Goal: Task Accomplishment & Management: Use online tool/utility

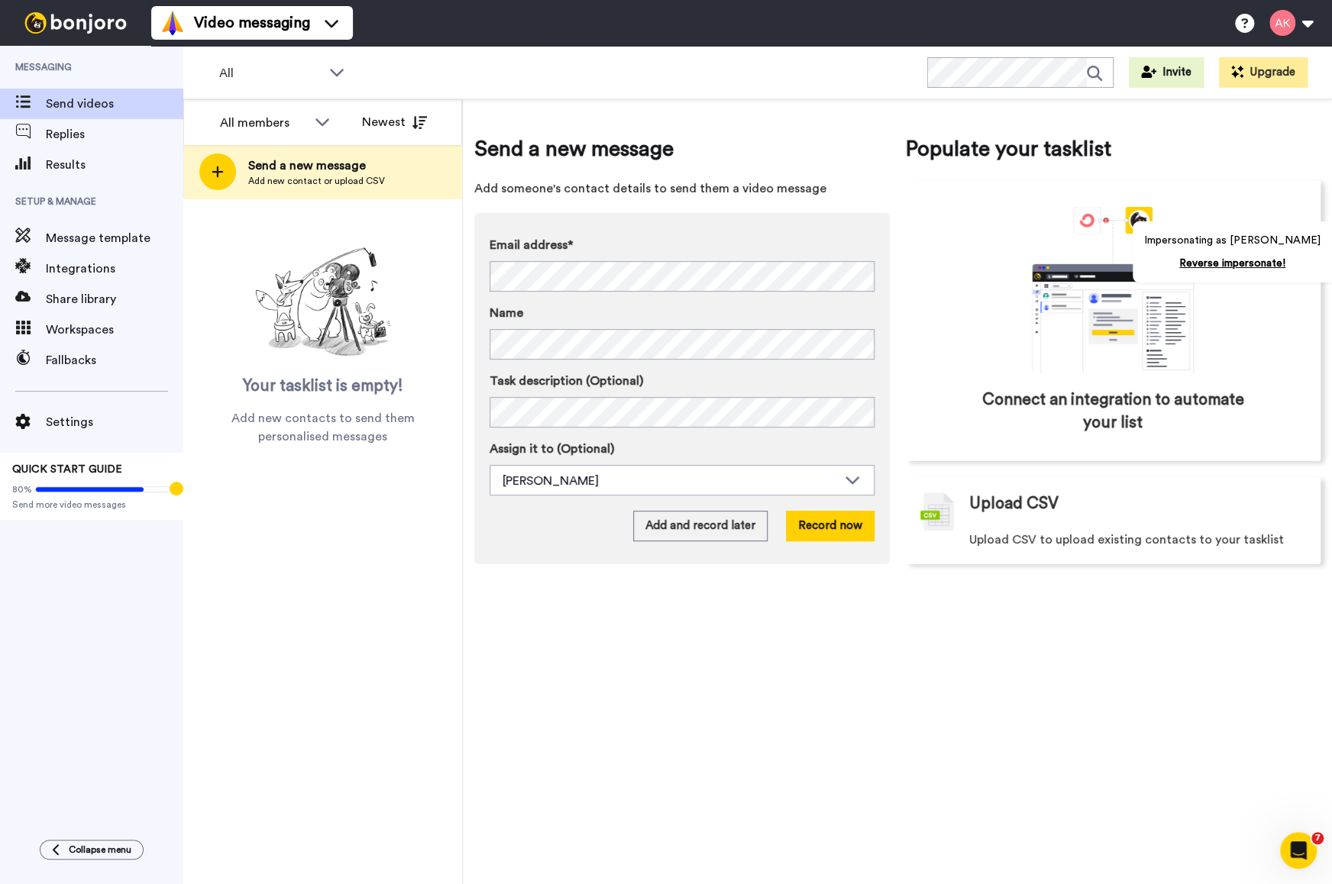
click at [94, 260] on span "Integrations" at bounding box center [114, 269] width 137 height 18
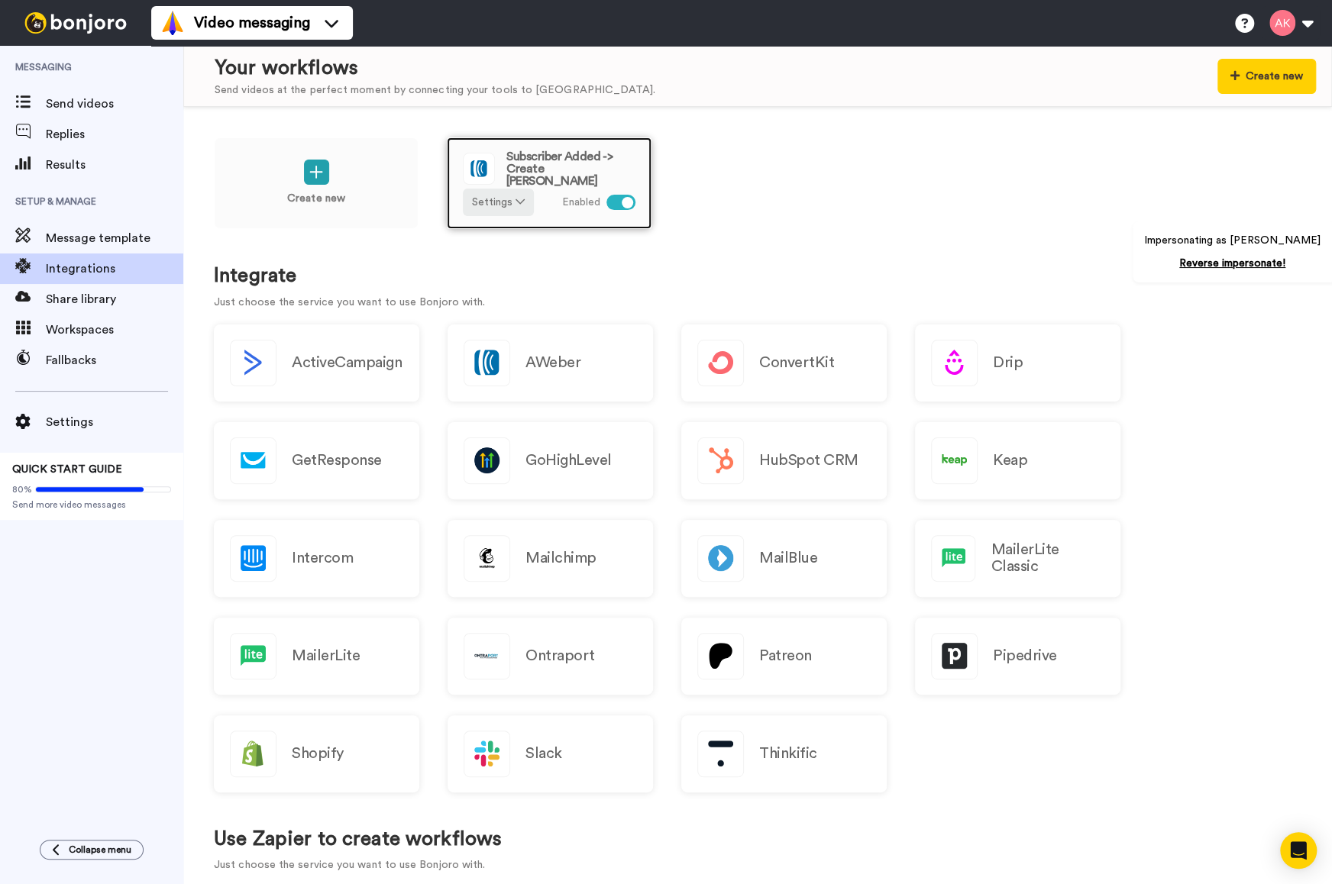
click at [588, 151] on span "Subscriber Added -> Create [PERSON_NAME]" at bounding box center [570, 168] width 129 height 37
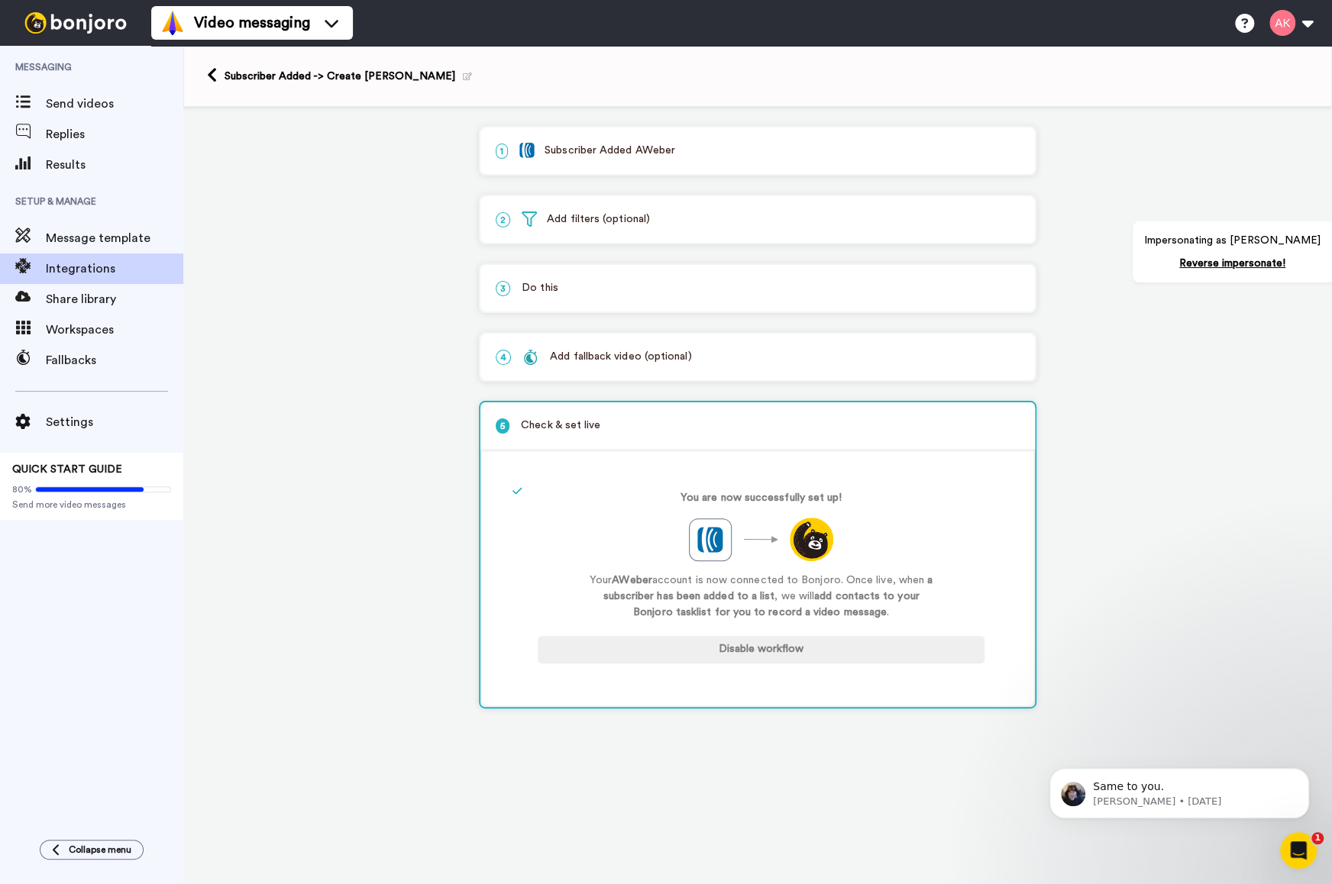
click at [621, 224] on p "2 Add filters (optional)" at bounding box center [758, 219] width 524 height 16
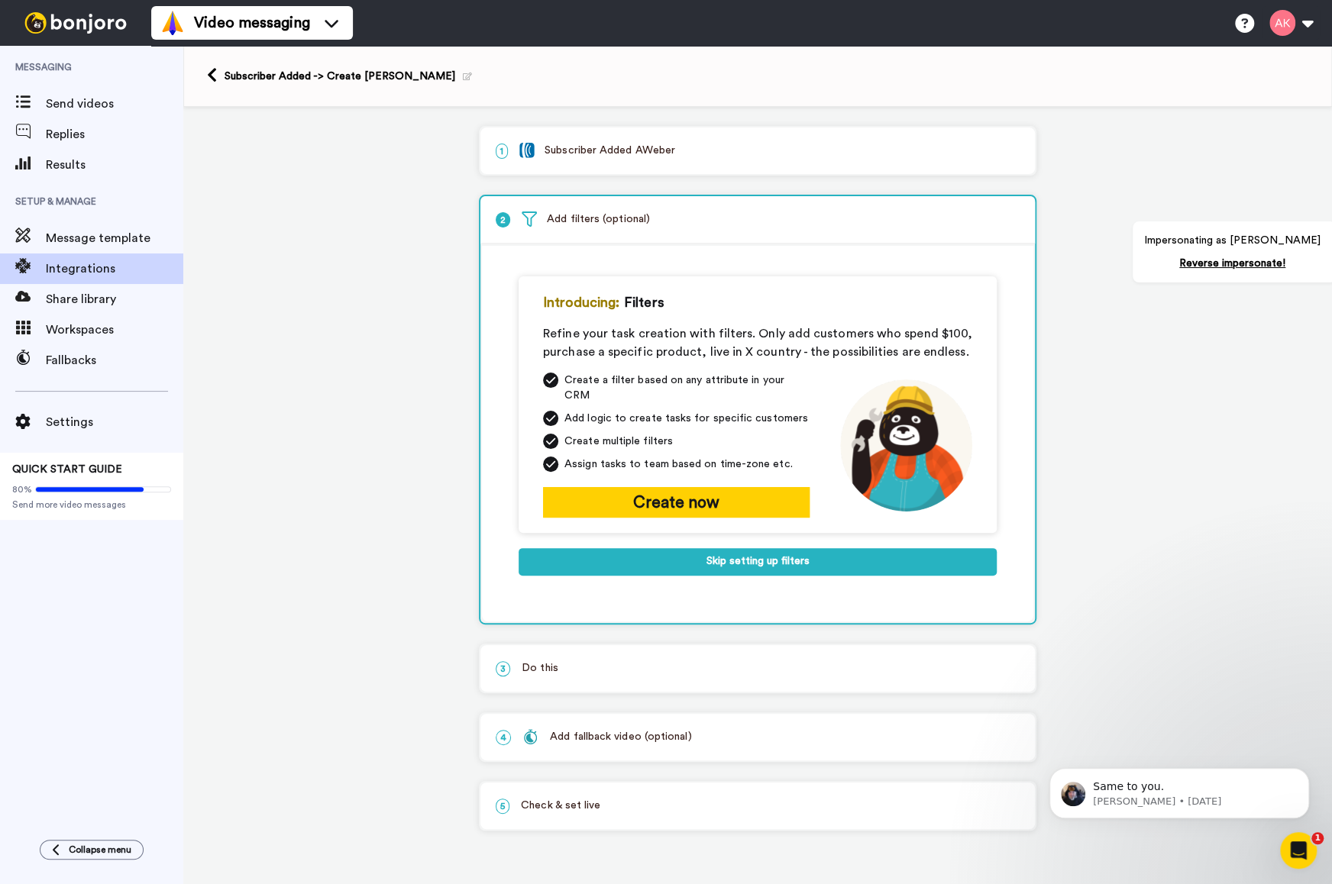
click at [623, 169] on div "1 Subscriber Added AWeber" at bounding box center [757, 151] width 554 height 47
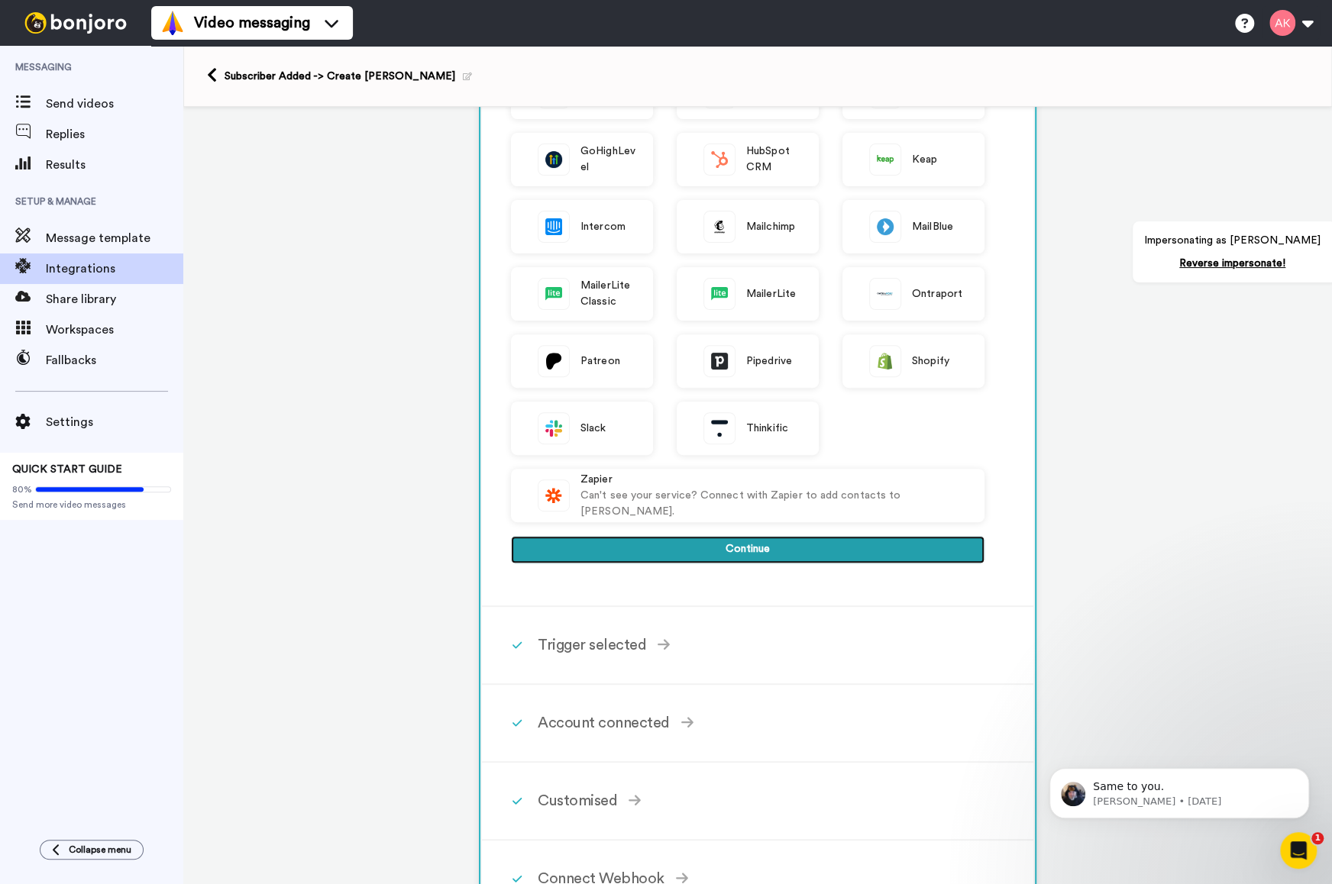
click at [783, 549] on button "Continue" at bounding box center [747, 549] width 473 height 27
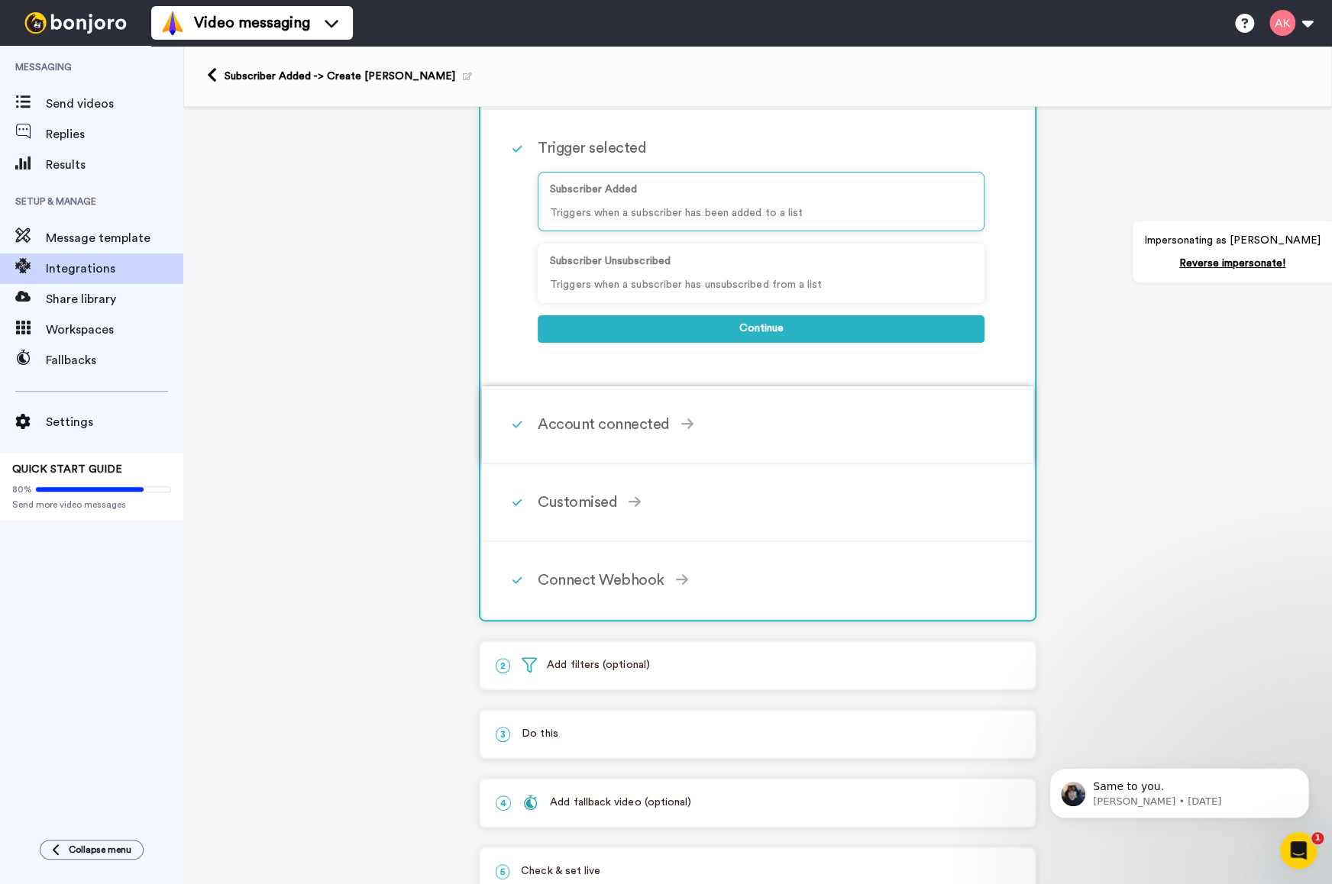
scroll to position [144, 0]
click at [728, 444] on div "Account connected Select the account you want to use to continue AWeber Account…" at bounding box center [778, 425] width 480 height 46
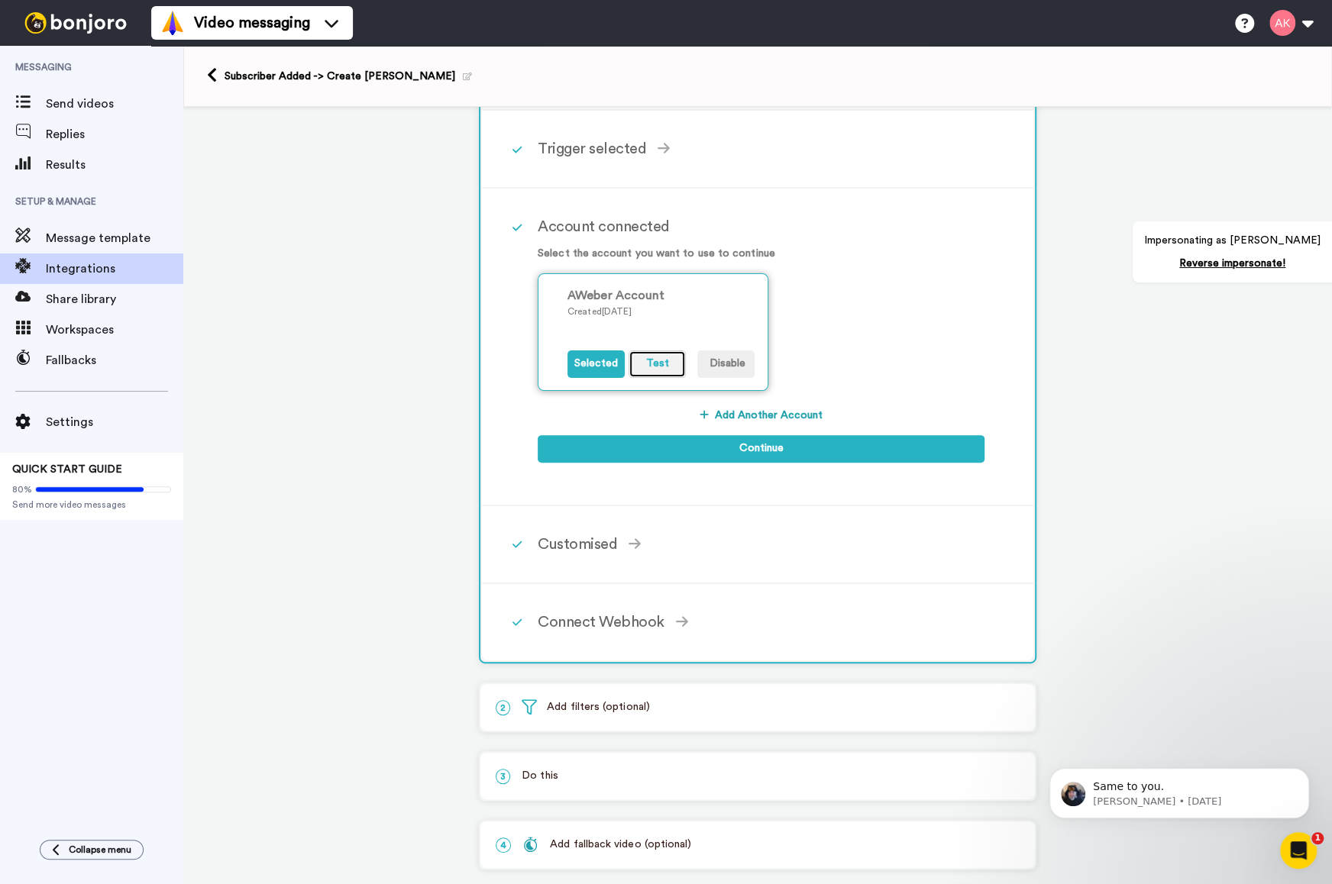
drag, startPoint x: 656, startPoint y: 358, endPoint x: 700, endPoint y: 378, distance: 48.5
click at [656, 358] on button "Test" at bounding box center [656, 363] width 57 height 27
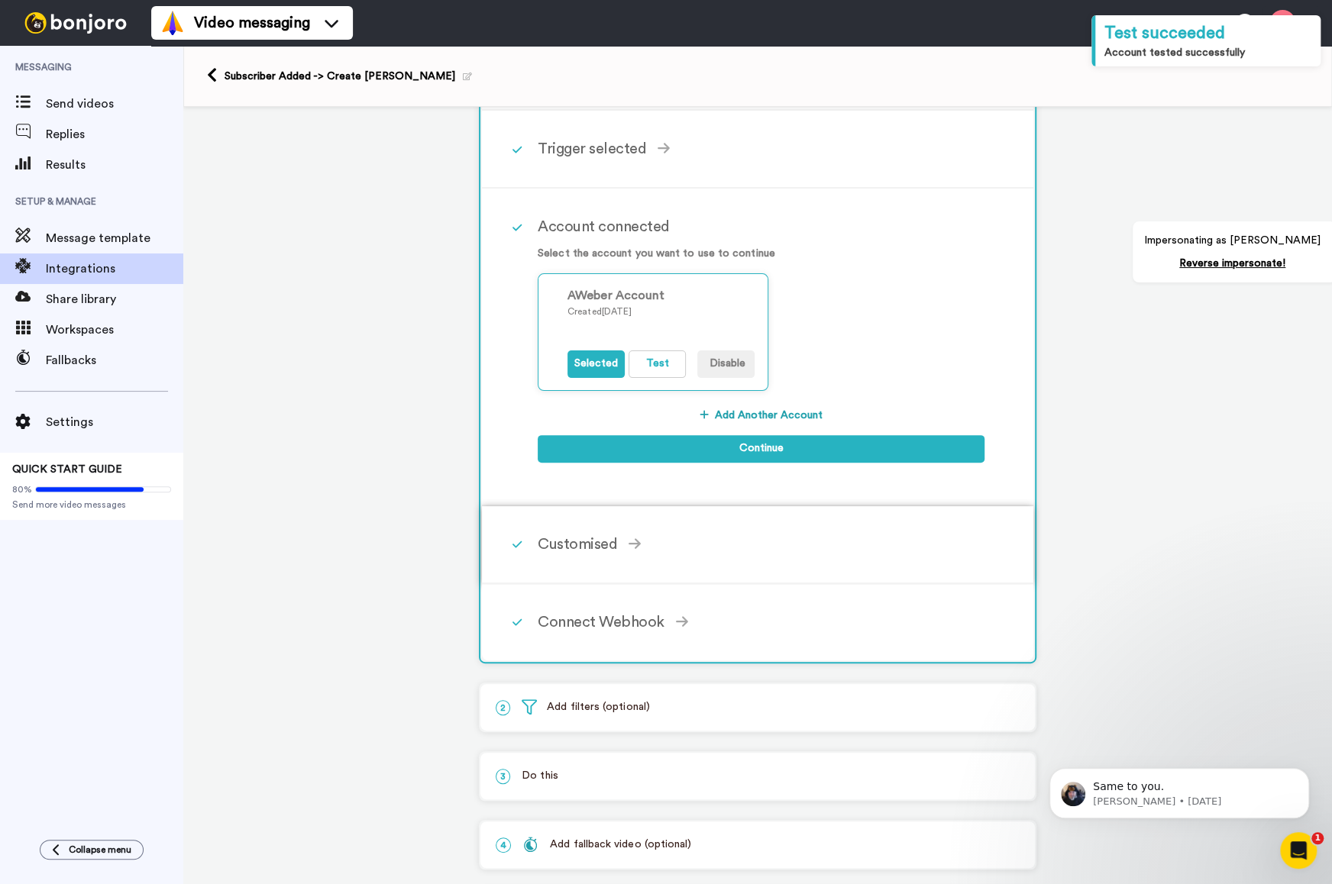
click at [695, 524] on div "Customised Mailing List (Required) Ashley Kemp Filter subscribers by mailing li…" at bounding box center [778, 544] width 480 height 46
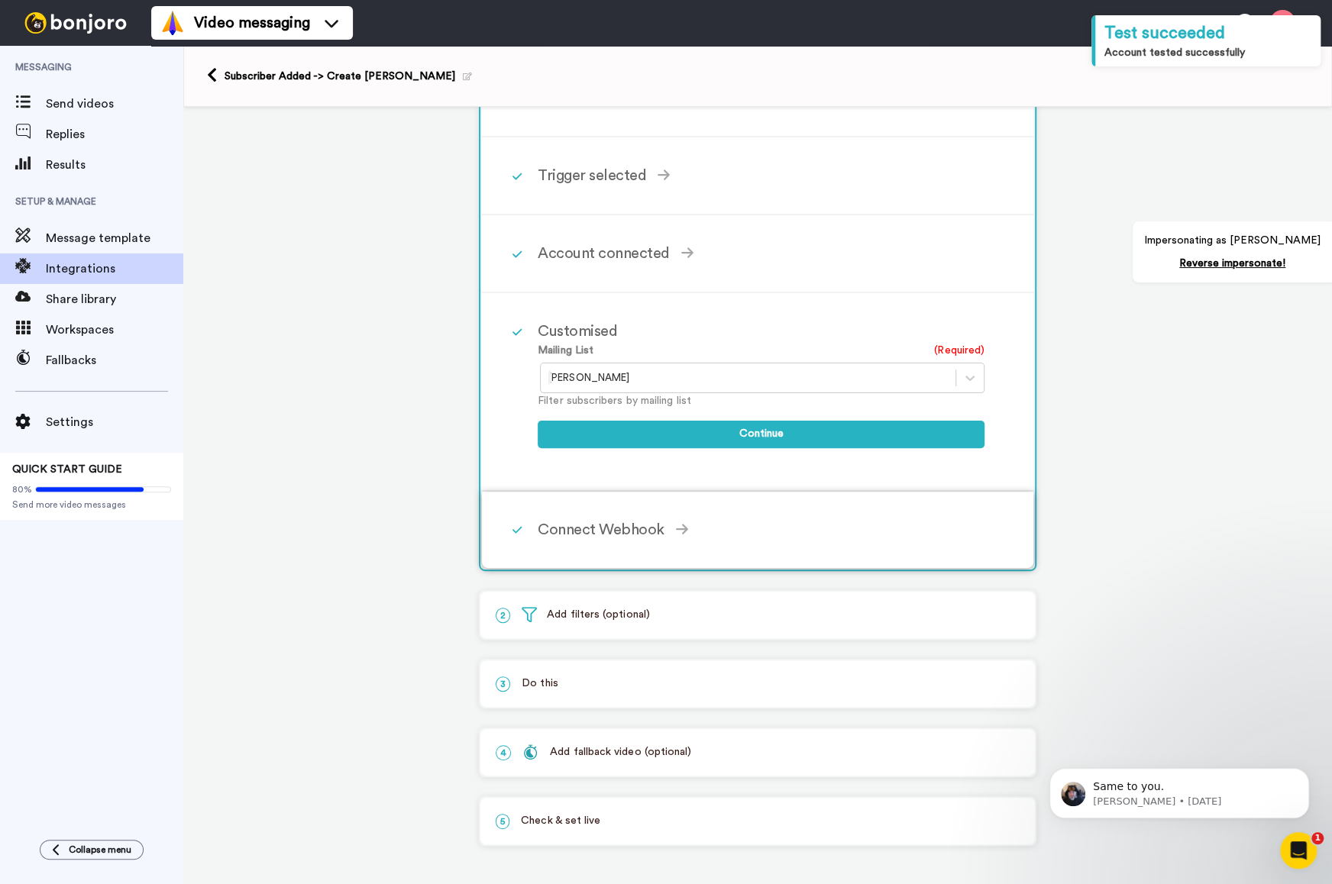
scroll to position [118, 0]
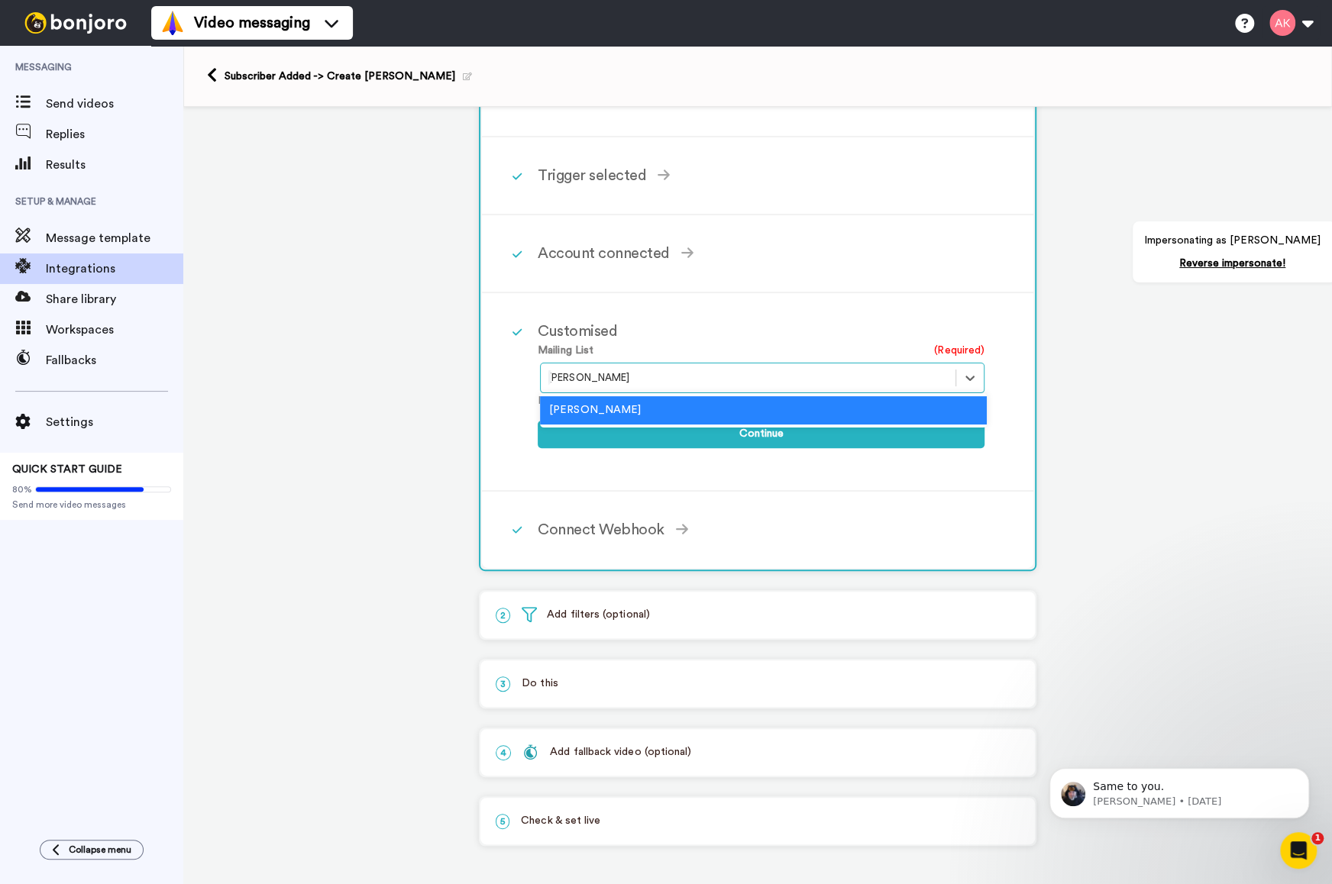
click at [658, 376] on div at bounding box center [747, 378] width 399 height 18
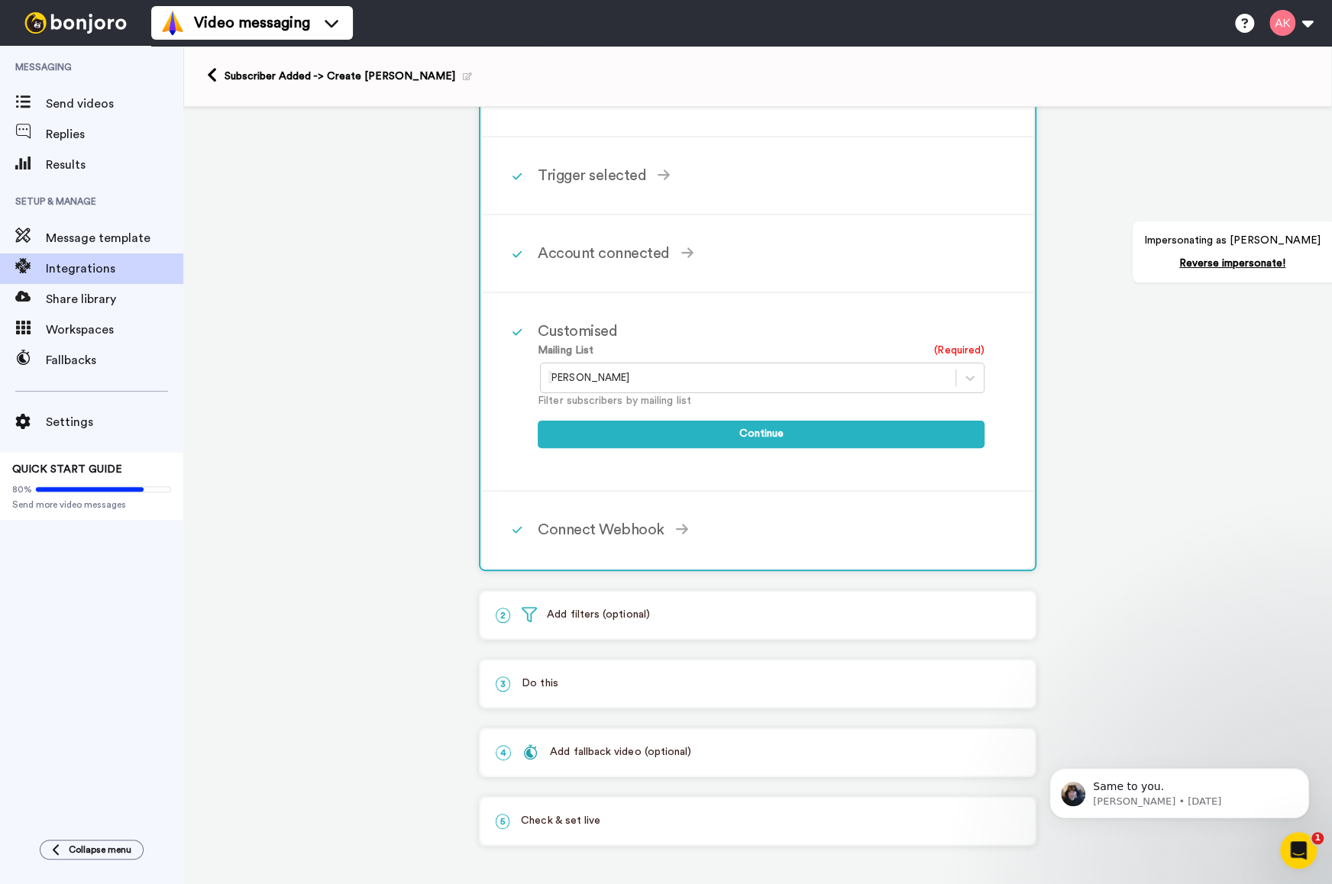
drag, startPoint x: 1119, startPoint y: 429, endPoint x: 1071, endPoint y: 436, distance: 47.8
click at [1119, 429] on div "1 Subscriber Added AWeber Service selected ActiveCampaign AWeber Bonjoro Conver…" at bounding box center [757, 436] width 1148 height 895
click at [820, 526] on div "Connect Webhook" at bounding box center [761, 529] width 447 height 23
